Goal: Communication & Community: Answer question/provide support

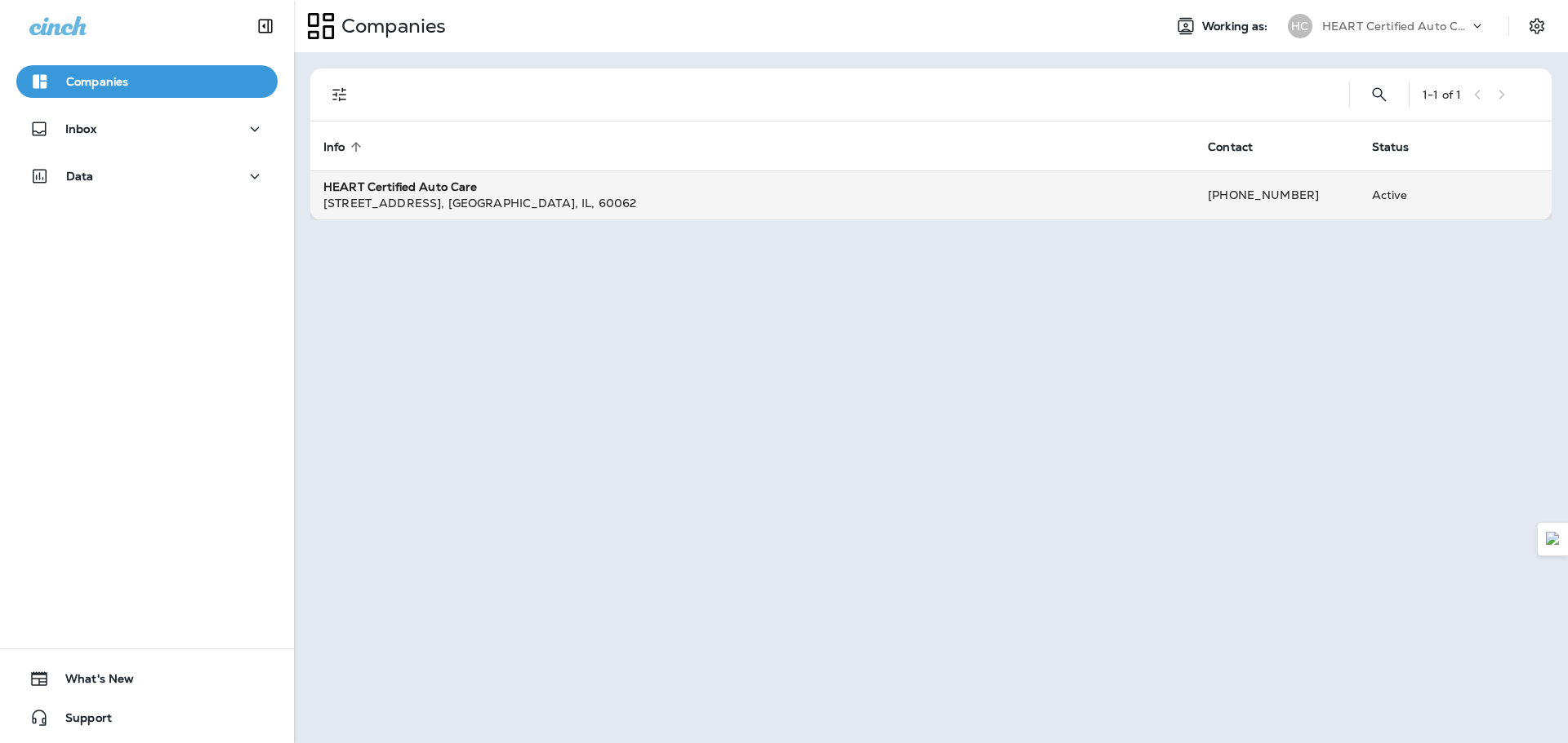
click at [591, 194] on div "HEART Certified Auto Care" at bounding box center [752, 186] width 858 height 16
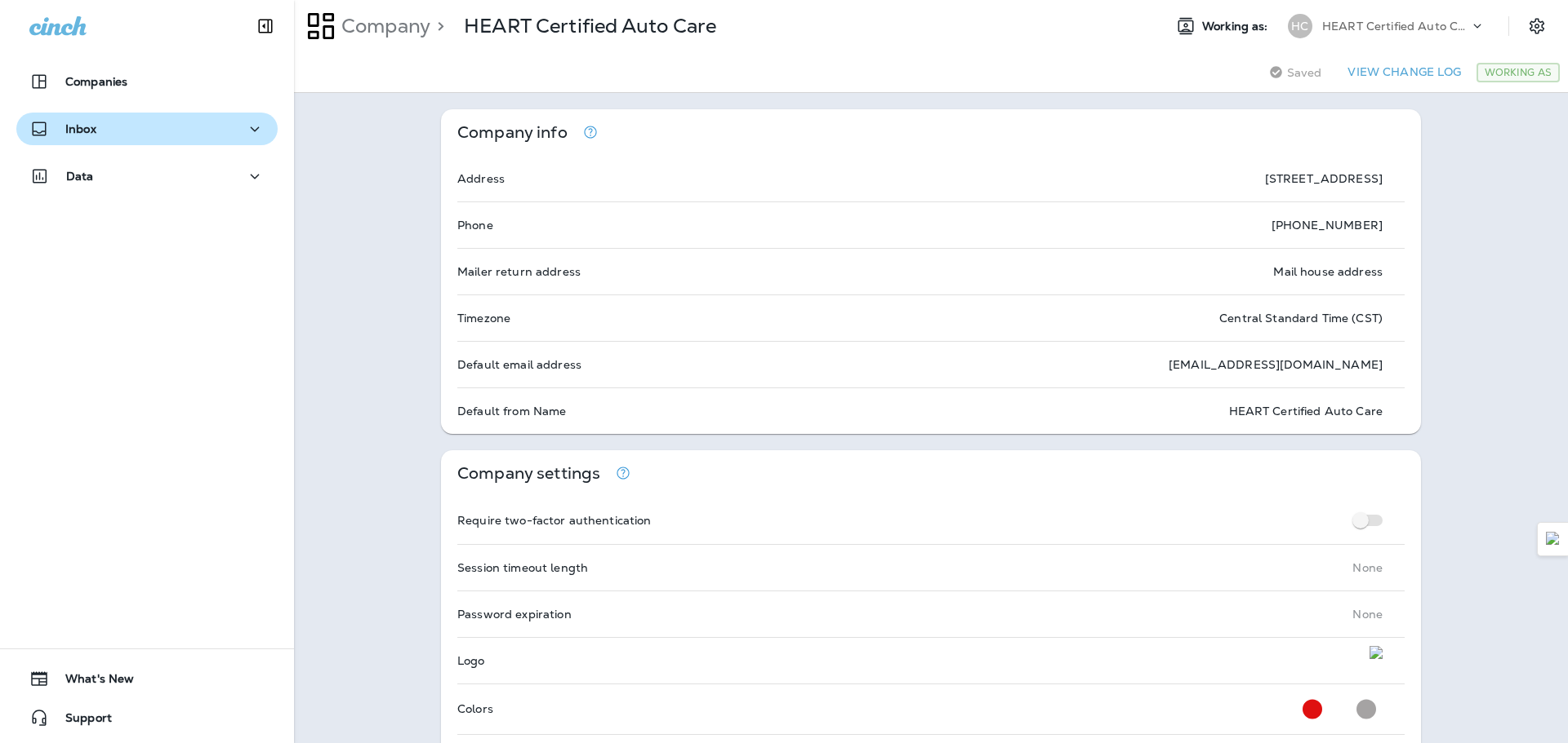
drag, startPoint x: 108, startPoint y: 115, endPoint x: 111, endPoint y: 126, distance: 11.4
click at [109, 115] on button "Inbox" at bounding box center [147, 129] width 261 height 32
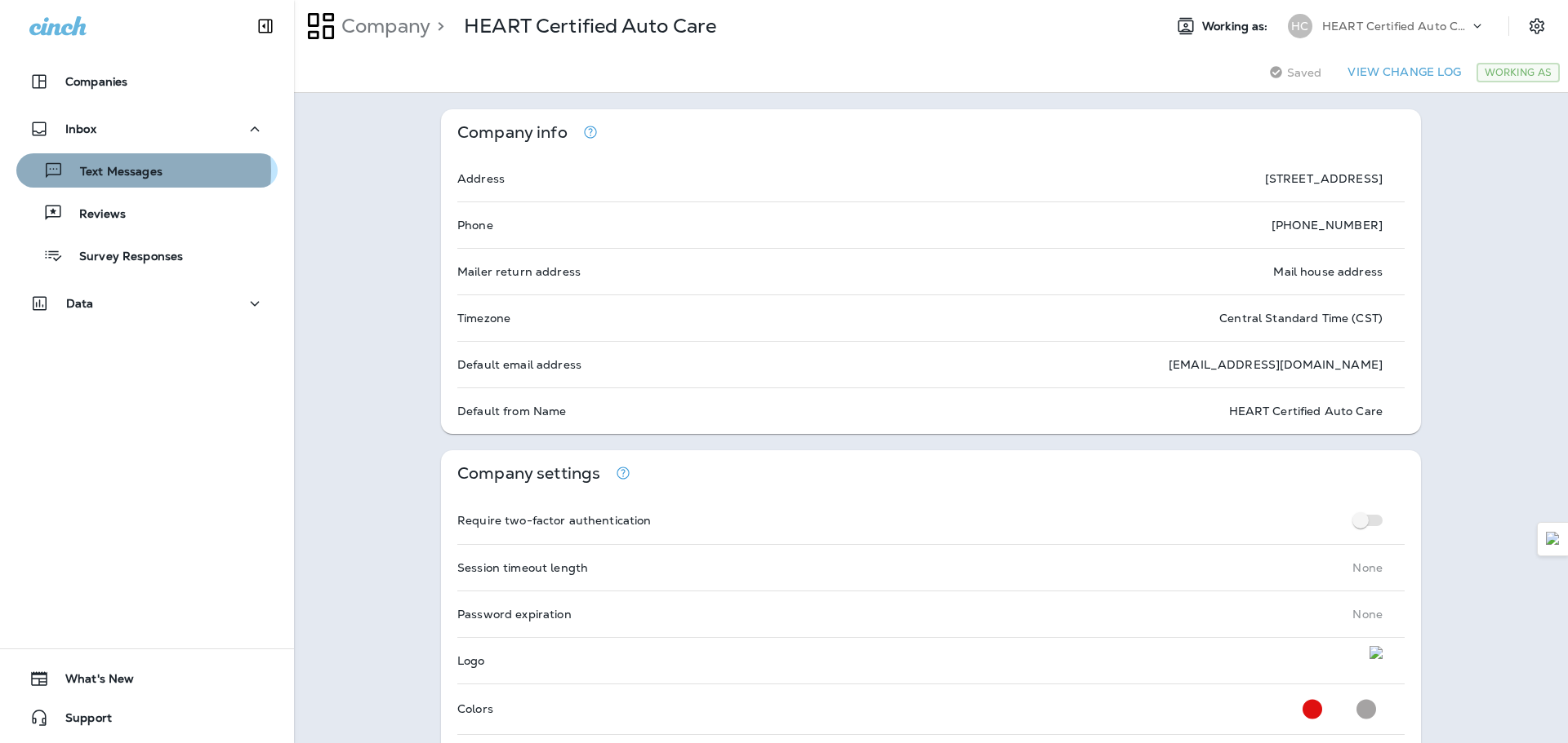
click at [106, 171] on p "Text Messages" at bounding box center [114, 173] width 99 height 15
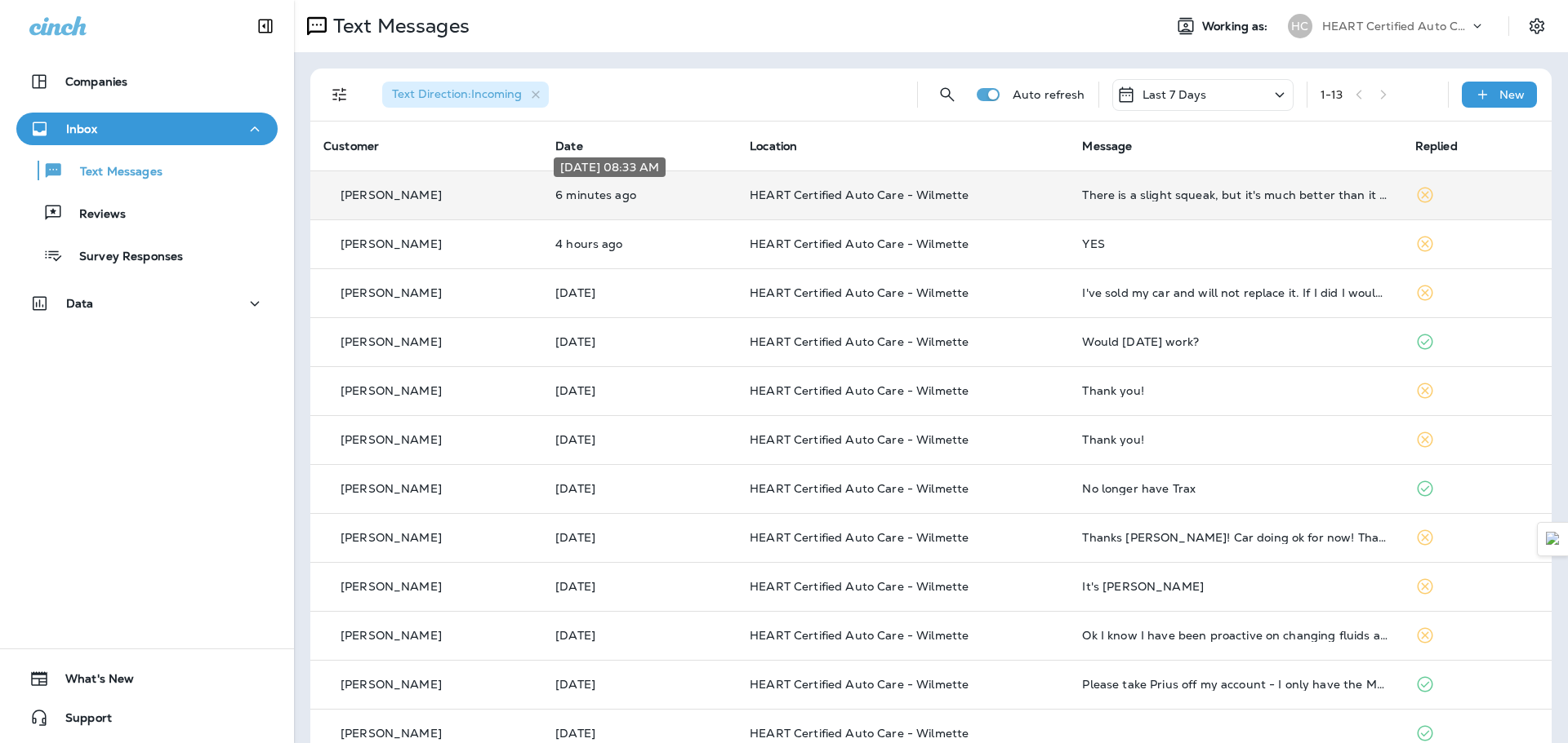
click at [709, 195] on p "6 minutes ago" at bounding box center [639, 196] width 168 height 13
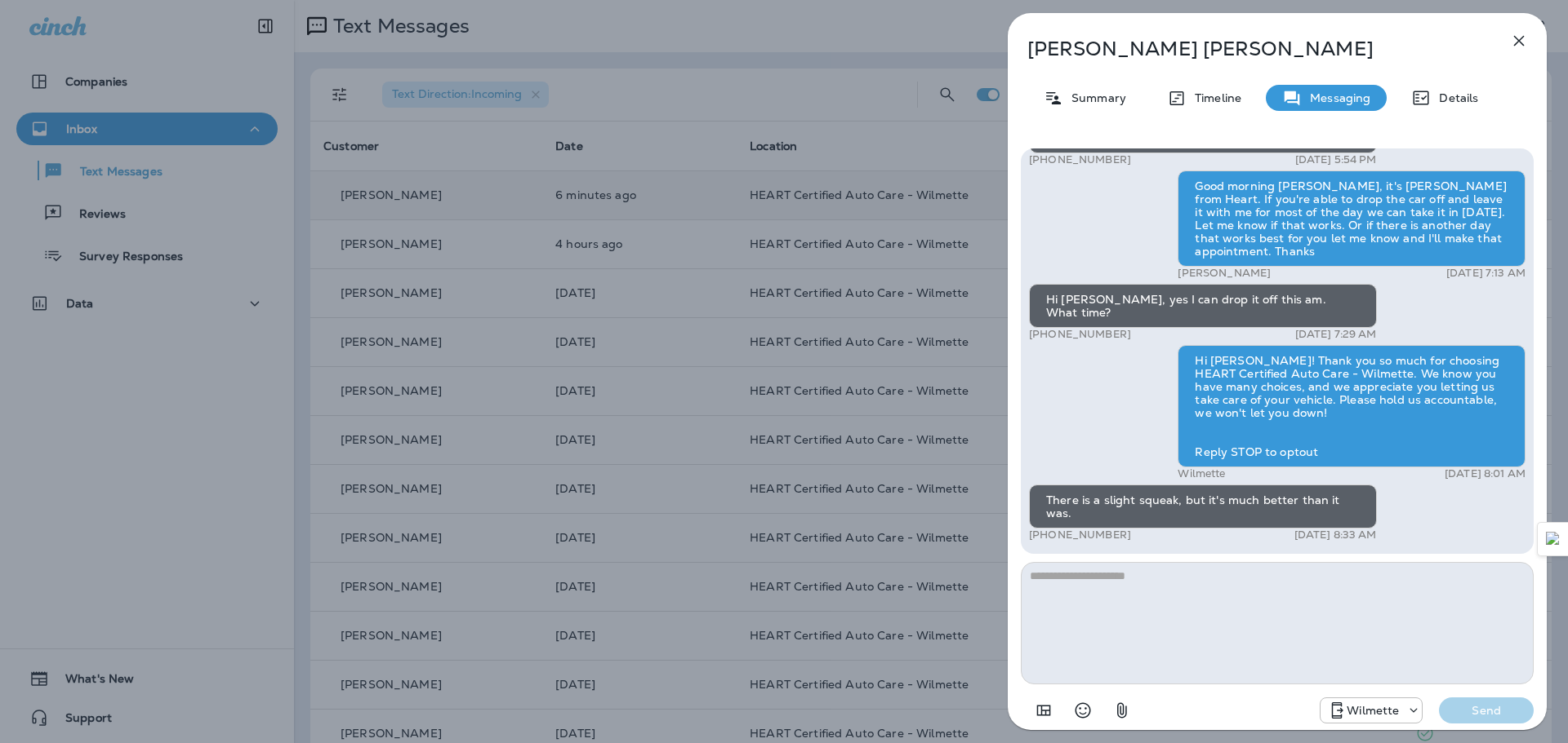
click at [1143, 608] on textarea at bounding box center [1276, 623] width 512 height 122
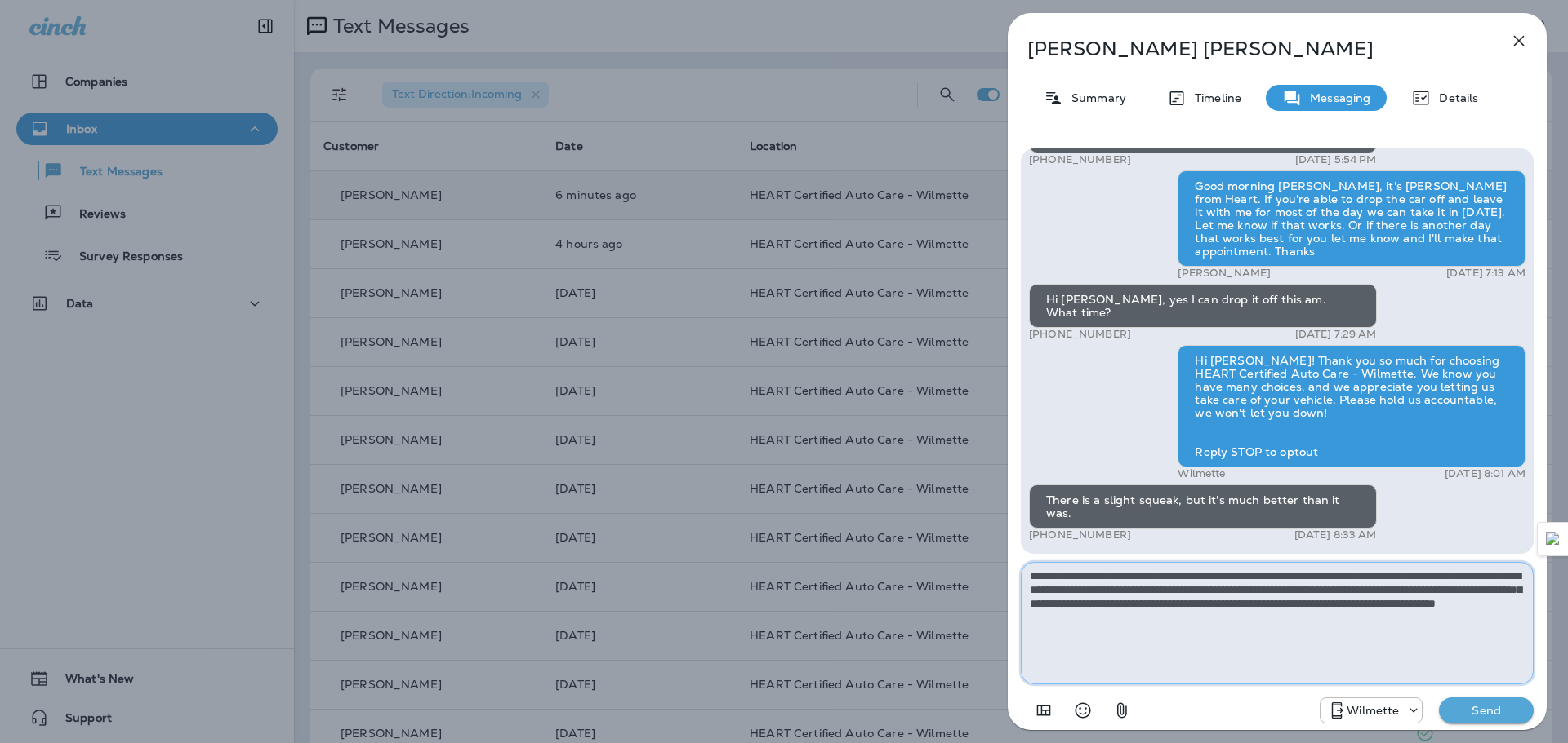
drag, startPoint x: 1367, startPoint y: 575, endPoint x: 1382, endPoint y: 619, distance: 46.5
click at [1370, 583] on textarea "**********" at bounding box center [1276, 623] width 512 height 122
type textarea "**********"
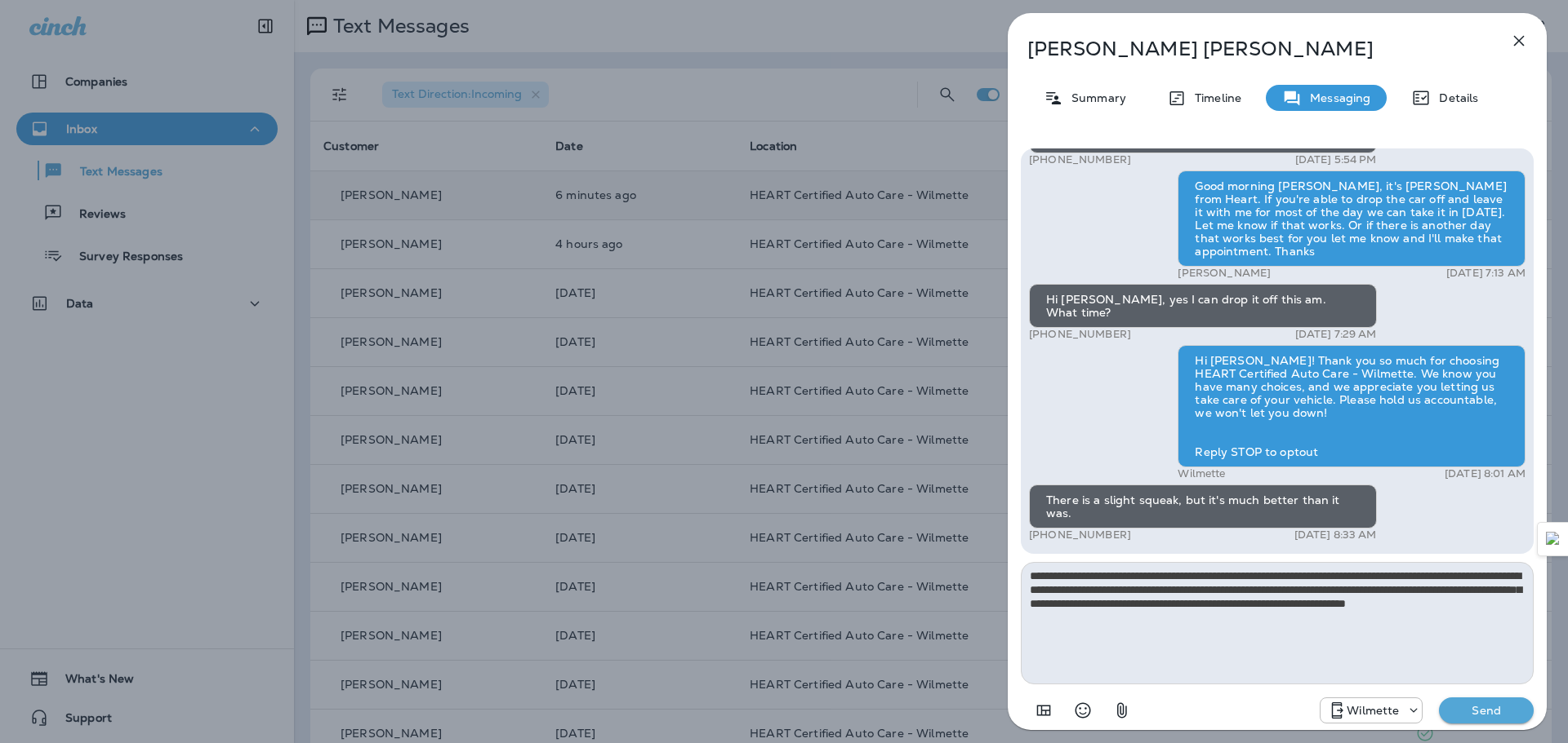
click at [1473, 704] on p "Send" at bounding box center [1486, 711] width 69 height 14
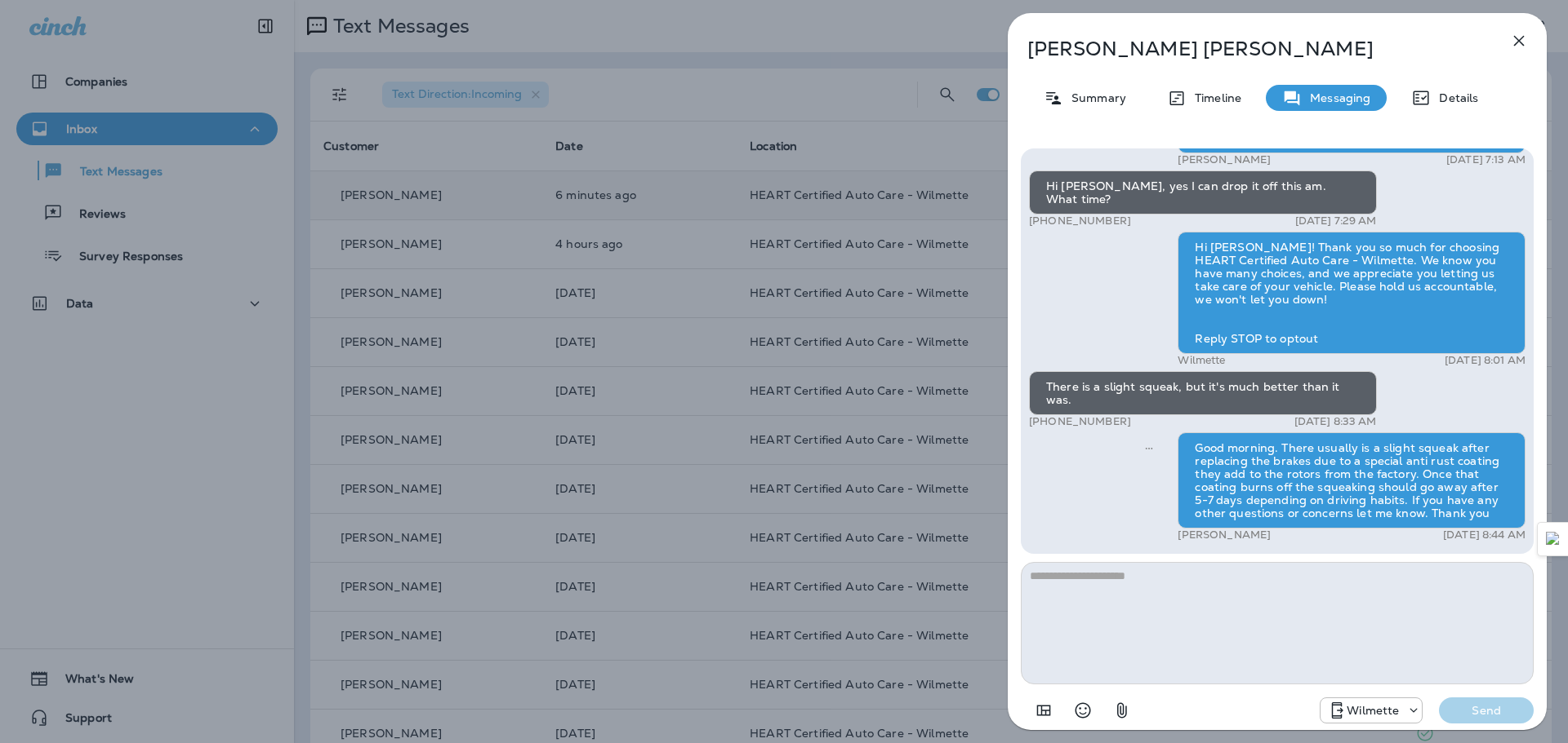
click at [1526, 37] on icon "button" at bounding box center [1518, 41] width 20 height 20
